Goal: Task Accomplishment & Management: Use online tool/utility

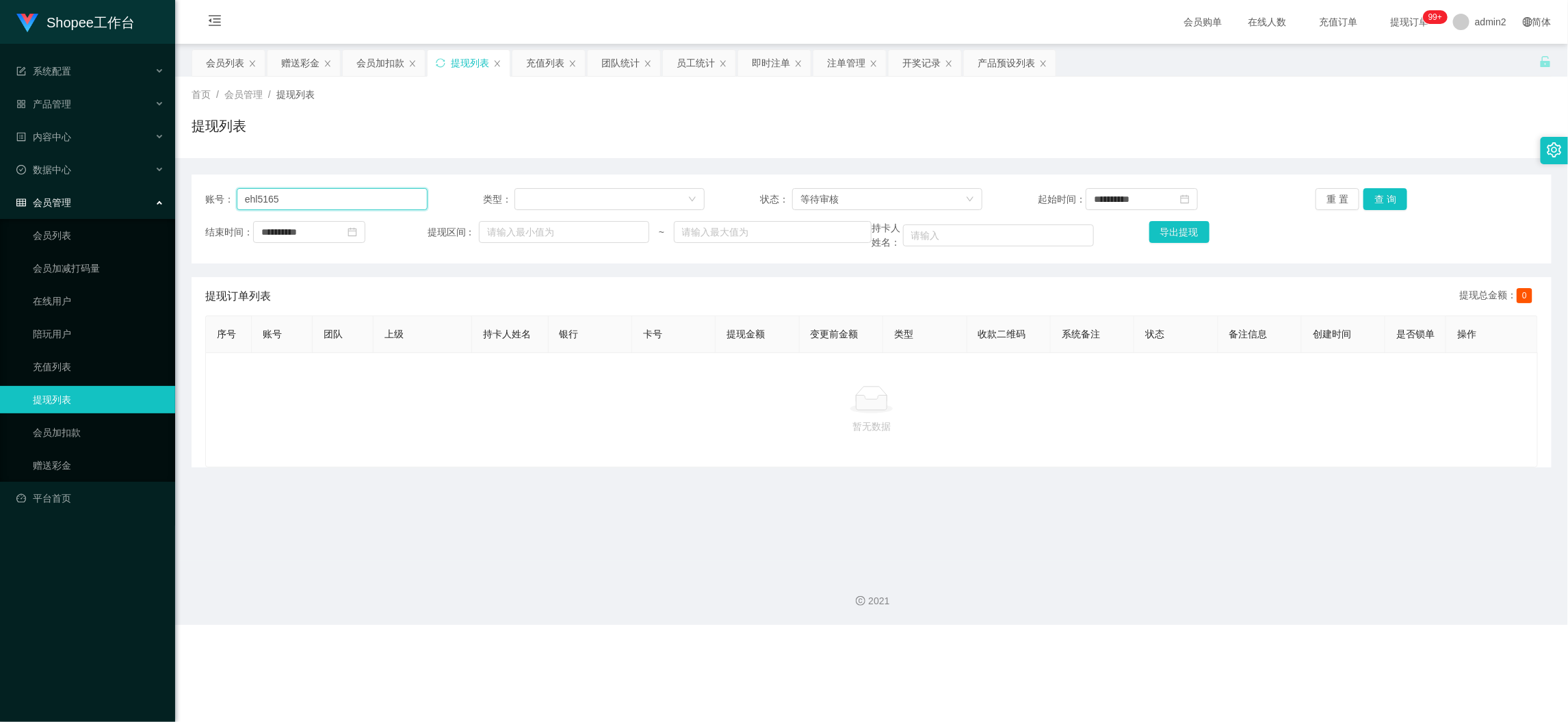
click at [317, 201] on input "ehl5165" at bounding box center [332, 199] width 191 height 22
click at [864, 198] on div "等待审核" at bounding box center [883, 199] width 165 height 21
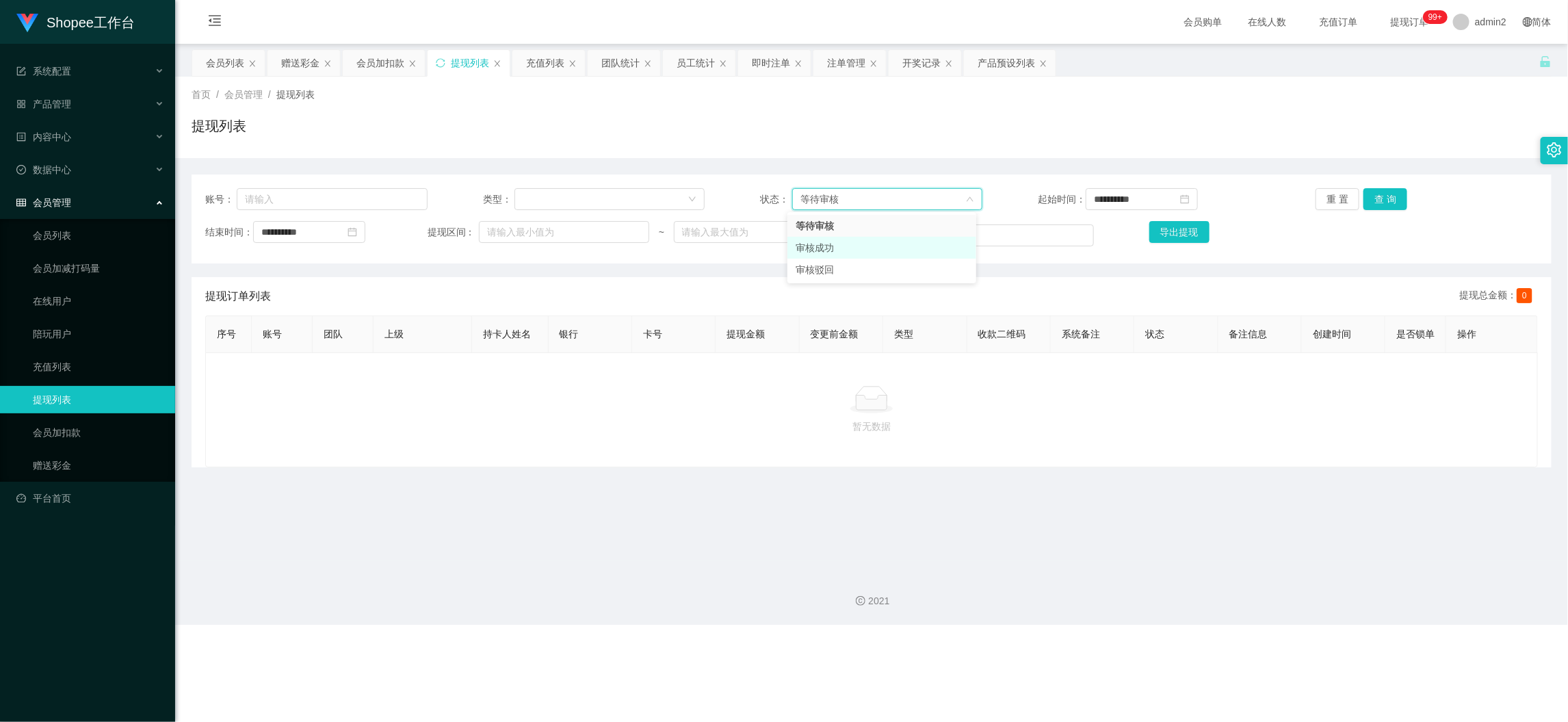
click at [828, 249] on li "审核成功" at bounding box center [881, 248] width 189 height 22
click at [1394, 194] on button "查 询" at bounding box center [1385, 199] width 44 height 22
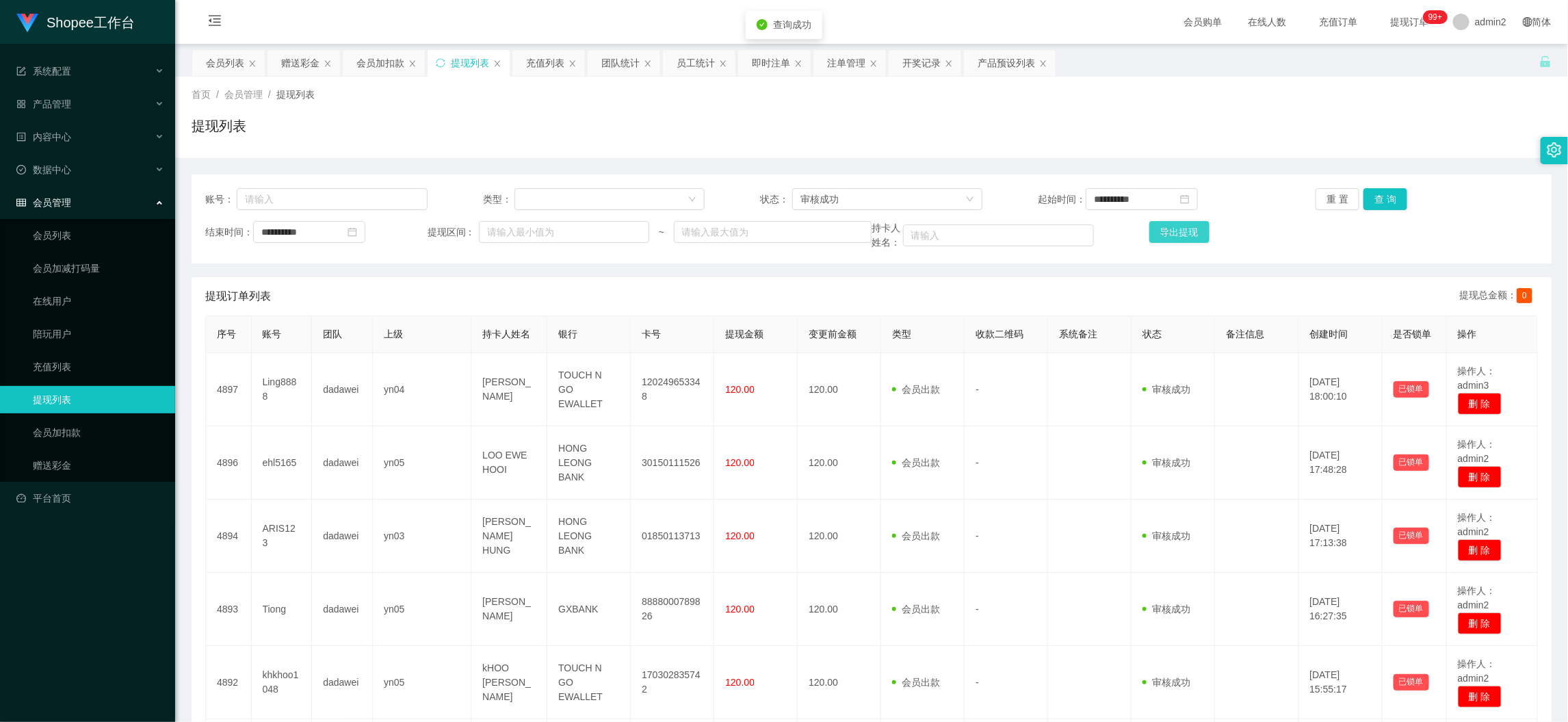
click at [1173, 231] on button "导出提现" at bounding box center [1179, 232] width 60 height 22
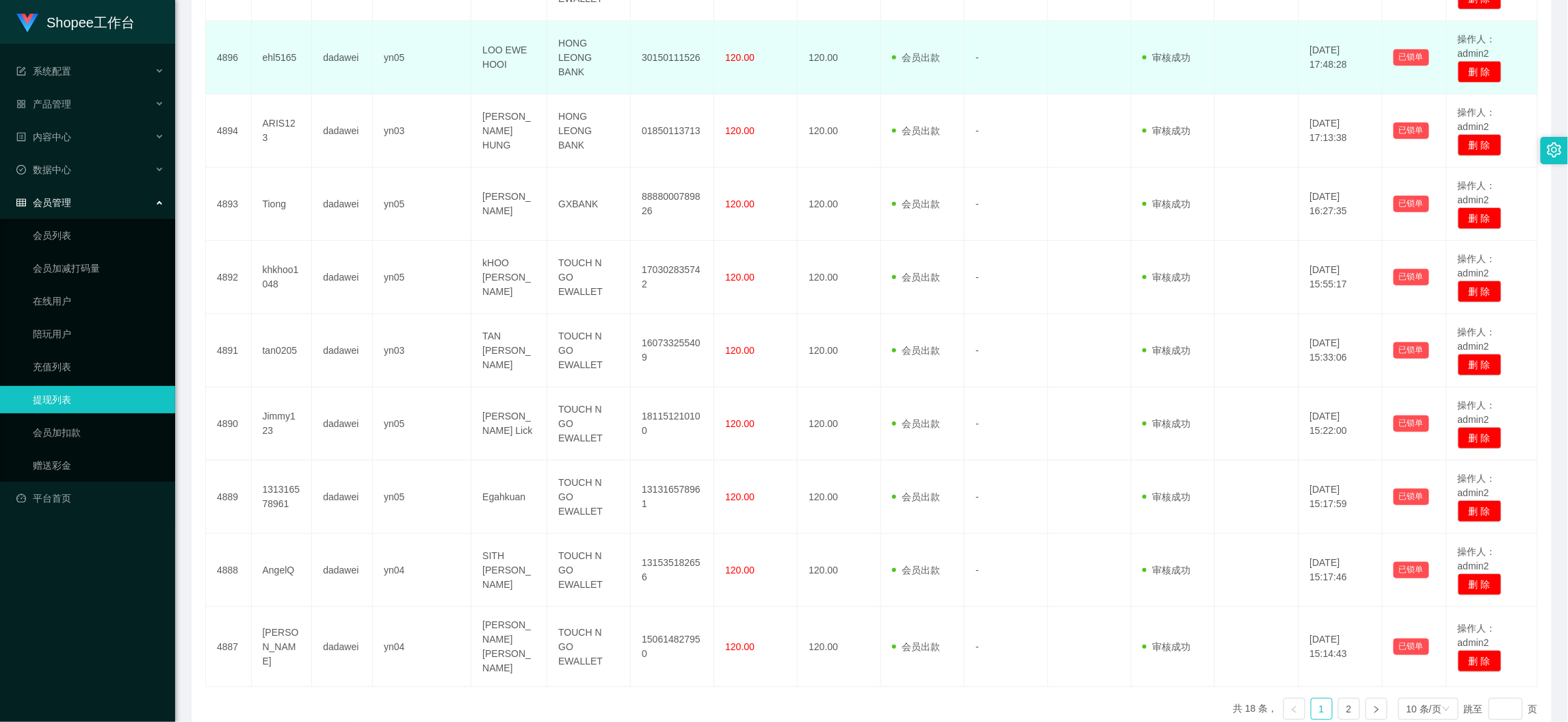
scroll to position [471, 0]
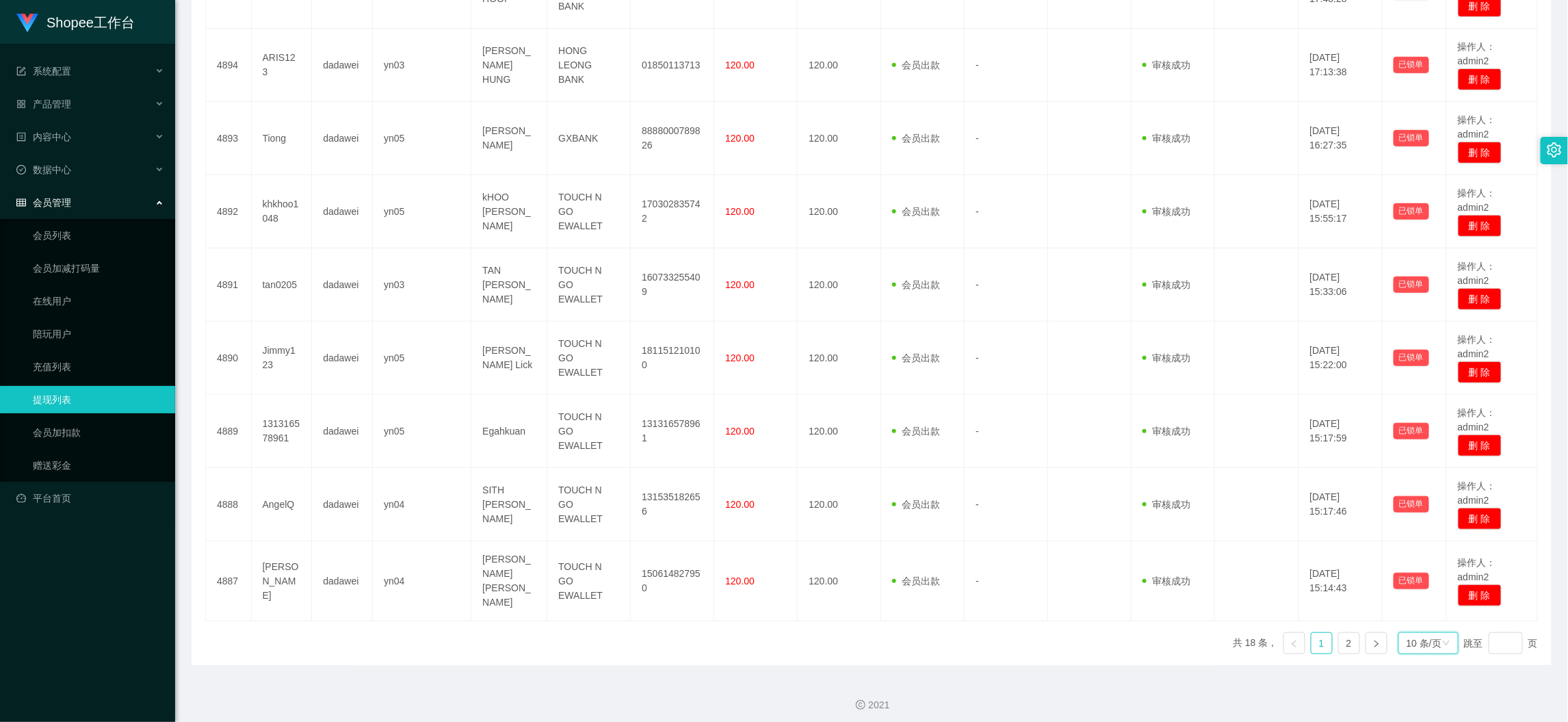
click at [1407, 635] on div "10 条/页" at bounding box center [1424, 643] width 35 height 21
click at [1423, 609] on li "1000 条/页" at bounding box center [1418, 613] width 62 height 22
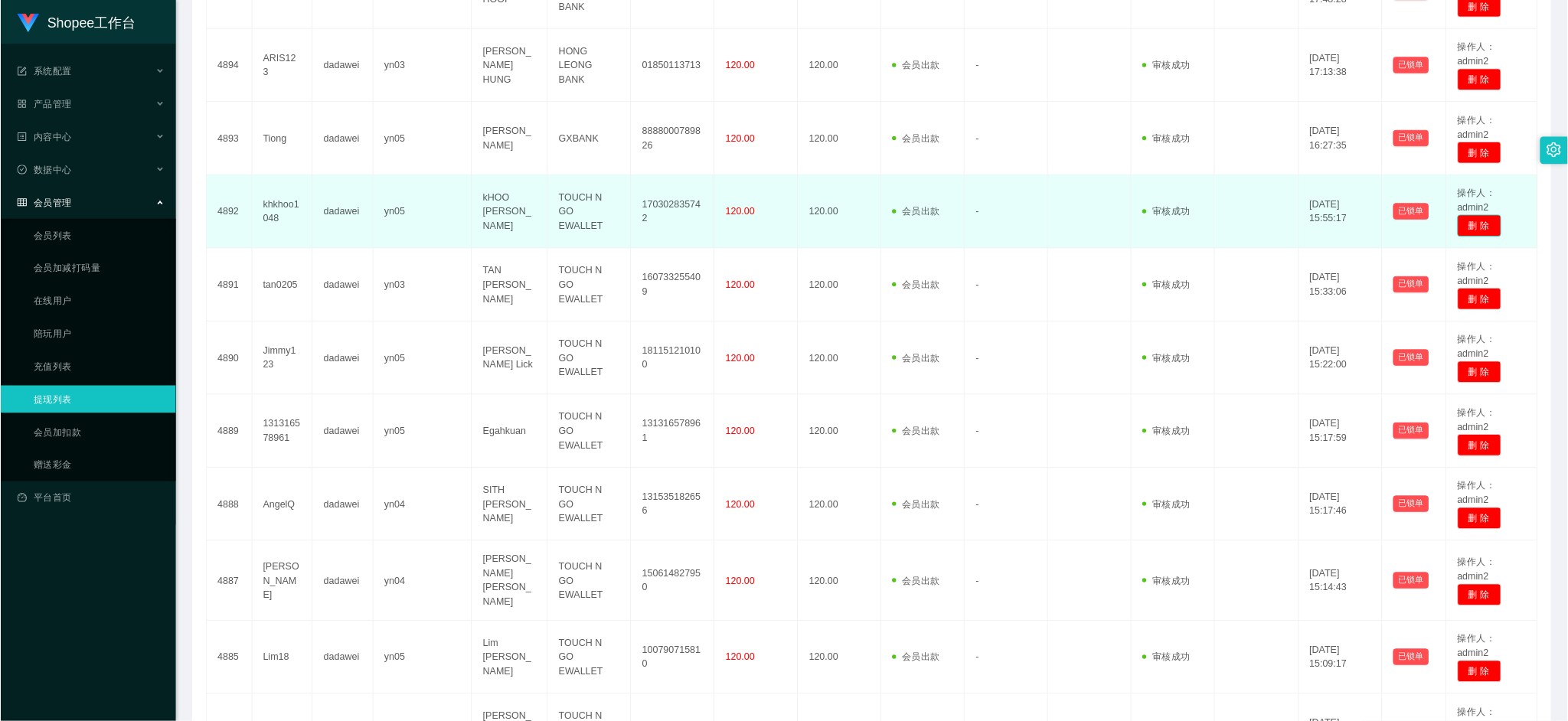
scroll to position [0, 0]
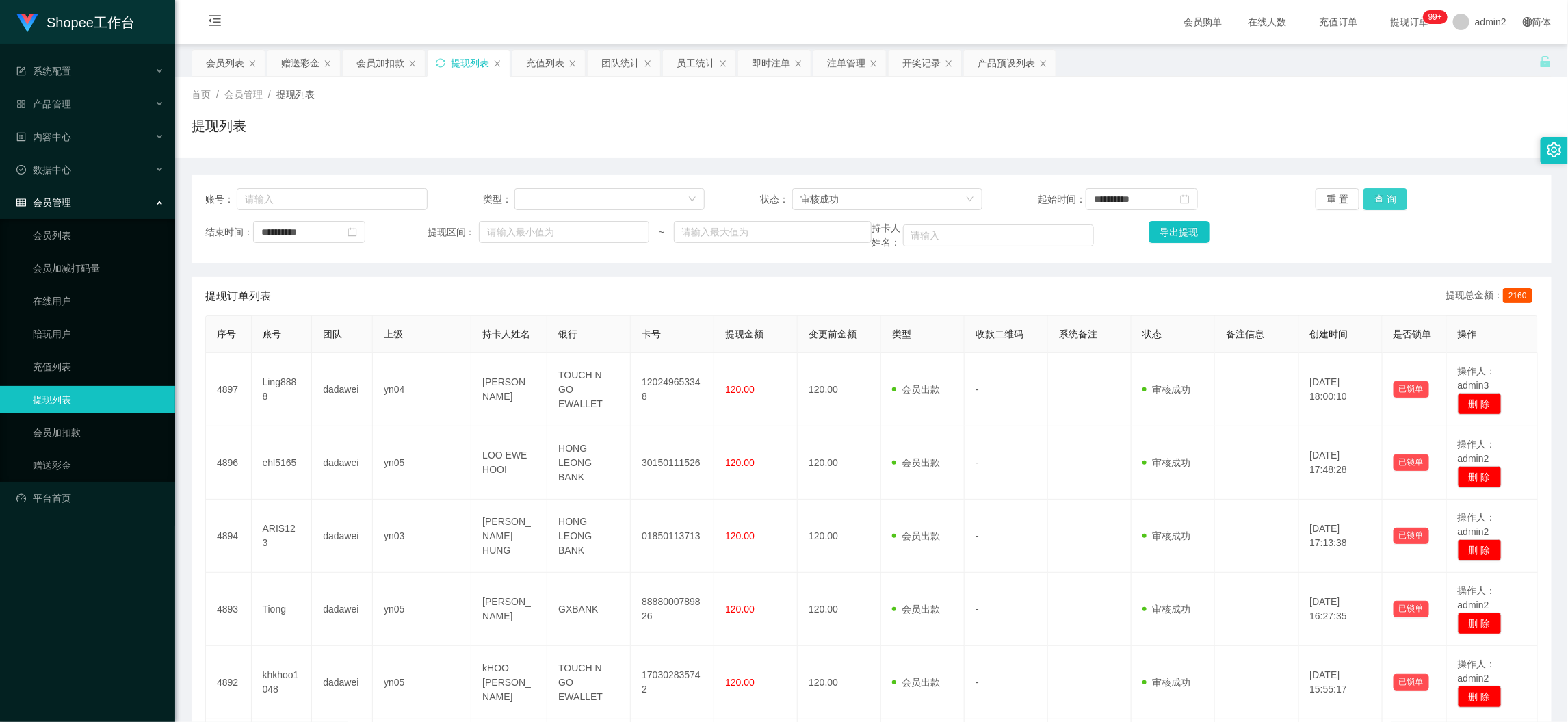
click at [1390, 197] on button "查 询" at bounding box center [1385, 199] width 44 height 22
click at [1168, 232] on button "导出提现" at bounding box center [1179, 232] width 60 height 22
click at [615, 57] on div "团队统计" at bounding box center [620, 63] width 38 height 26
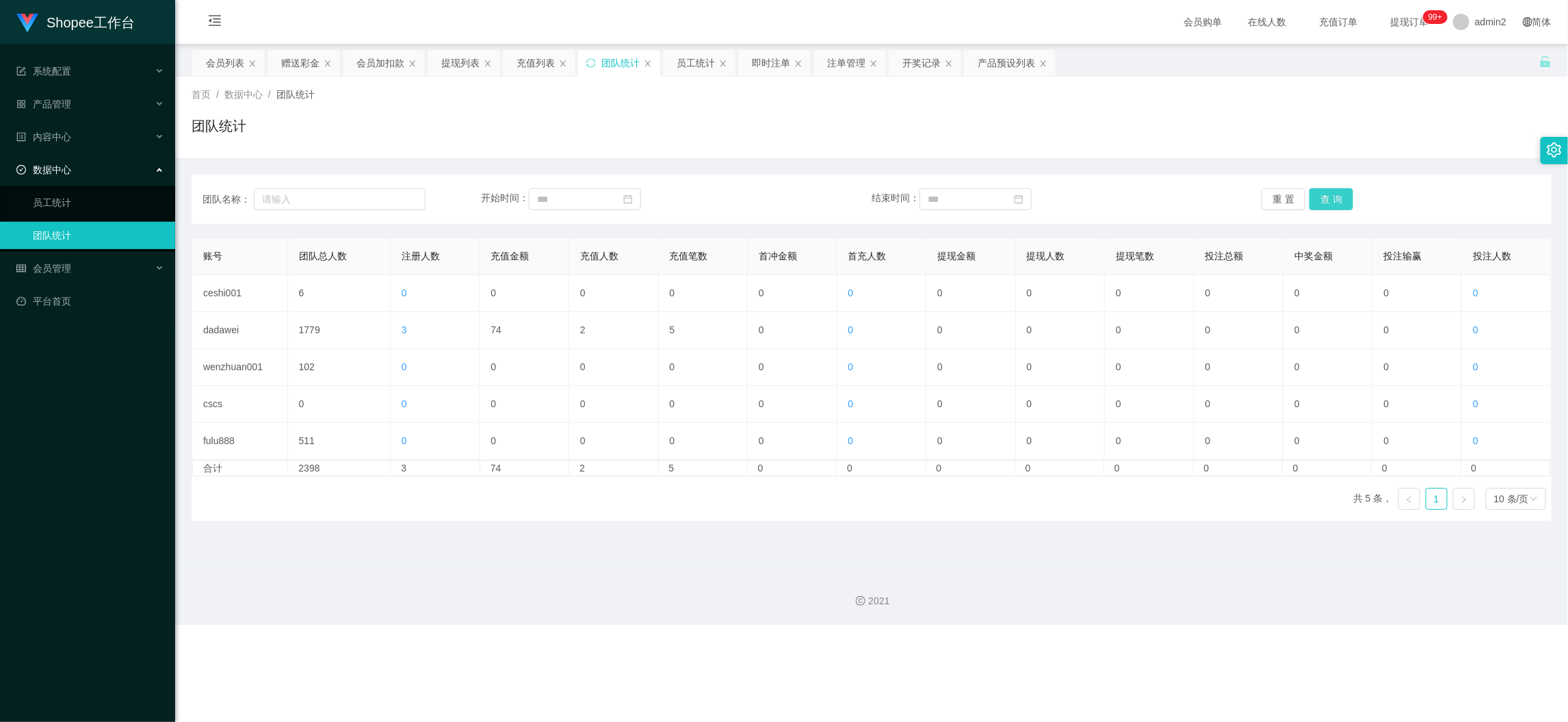
click at [1332, 197] on button "查 询" at bounding box center [1331, 199] width 44 height 22
click at [1037, 541] on main "关闭左侧 关闭右侧 关闭其它 刷新页面 会员列表 赠送彩金 会员加扣款 提现列表 充值列表 团队统计 员工统计 即时注单 注单管理 开奖记录 产品预设列表 首…" at bounding box center [871, 302] width 1393 height 517
click at [1008, 608] on div "2021" at bounding box center [871, 601] width 1371 height 15
click at [1089, 651] on div "Shopee工作台 系统配置 产品管理 产品列表 产品预设列表 开奖记录 注单管理 即时注单 内容中心 数据中心 员工统计 团队统计 会员管理 会员列表 会员…" at bounding box center [784, 361] width 1568 height 722
